Goal: Task Accomplishment & Management: Complete application form

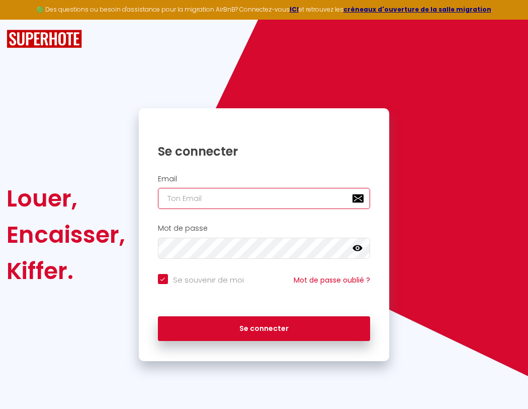
type input "l"
checkbox input "true"
type input "le"
checkbox input "true"
type input "les"
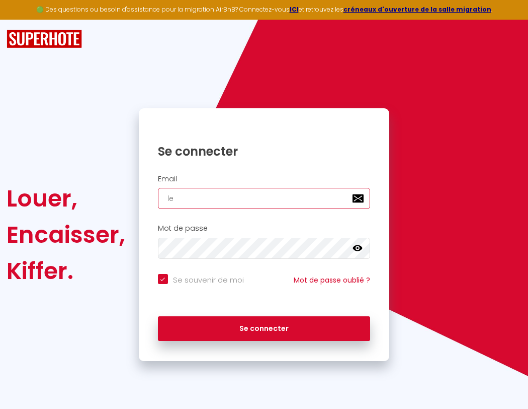
checkbox input "true"
type input "lesp"
checkbox input "true"
type input "lespa"
checkbox input "true"
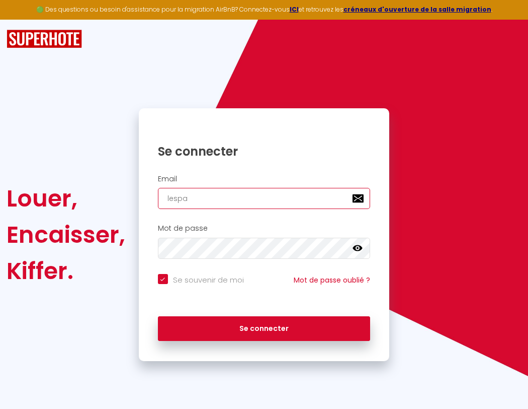
type input "lespac"
checkbox input "true"
type input "l"
checkbox input "true"
type input "le"
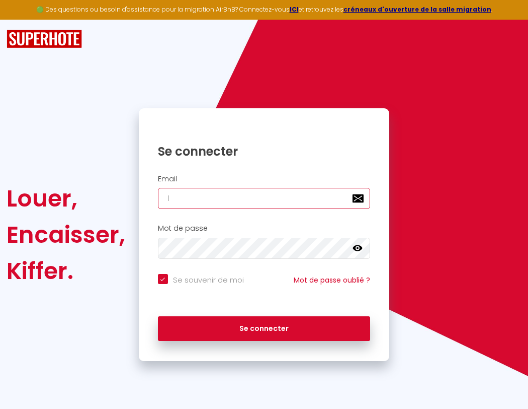
checkbox input "true"
type input "les"
checkbox input "true"
type input "lesp"
checkbox input "true"
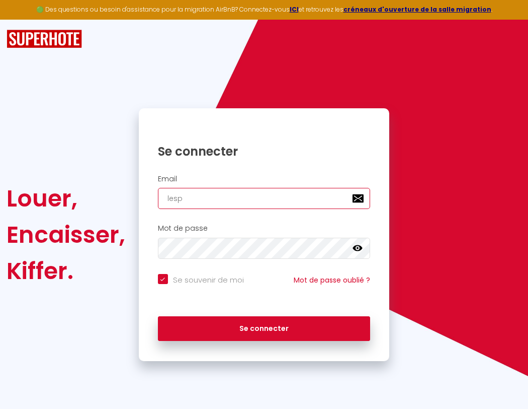
type input "lespa"
checkbox input "true"
type input "lespac"
checkbox input "true"
type input "l"
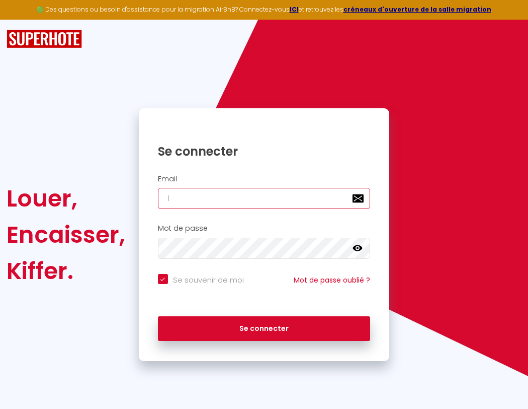
checkbox input "true"
type input "le"
checkbox input "true"
type input "lespaced"
checkbox input "true"
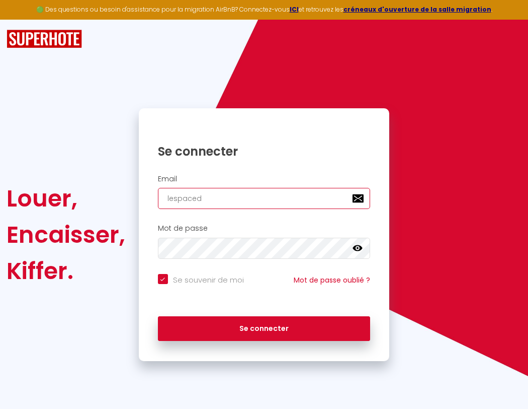
type input "les"
checkbox input "true"
type input "lespacede"
checkbox input "true"
type input "lesp"
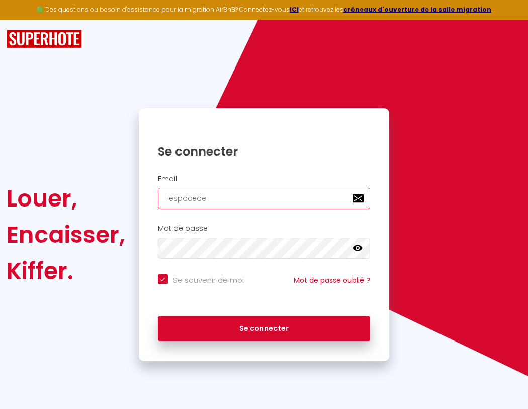
checkbox input "true"
type input "lespacedet"
checkbox input "true"
type input "lespa"
checkbox input "true"
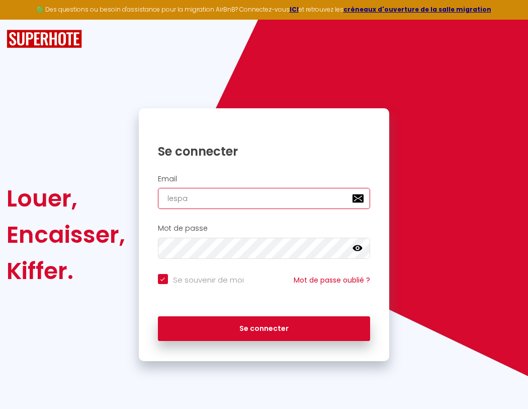
type input "lespacedete"
checkbox input "true"
type input "lespac"
checkbox input "true"
type input "lespacedeten"
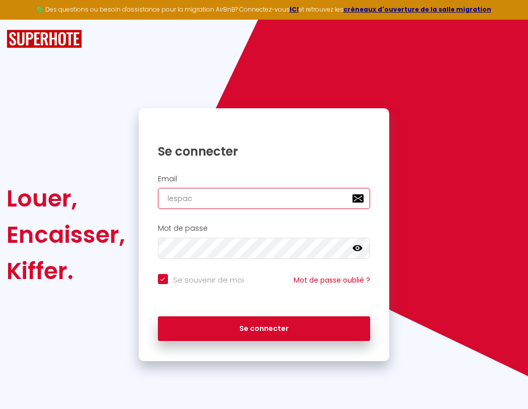
checkbox input "true"
